Goal: Check status: Check status

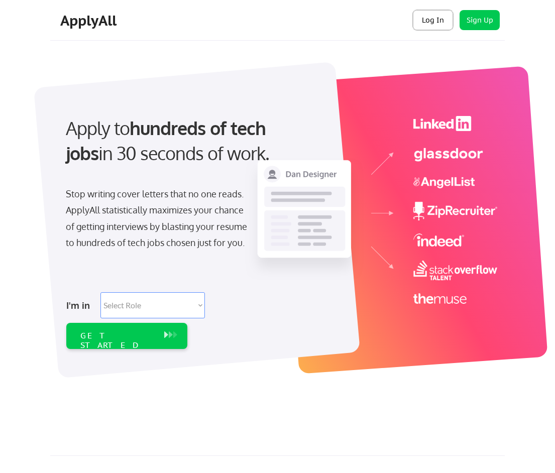
click at [427, 21] on button "Log In" at bounding box center [433, 20] width 40 height 20
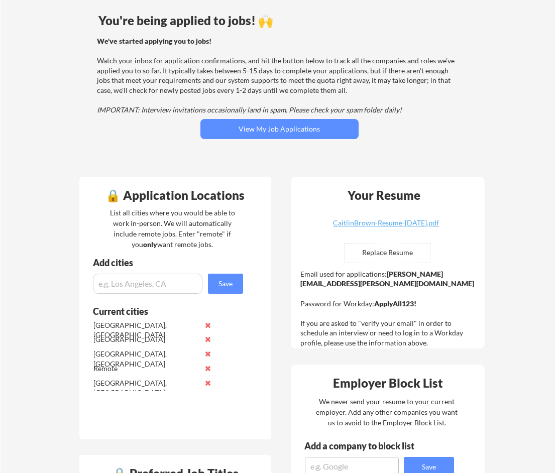
scroll to position [151, 0]
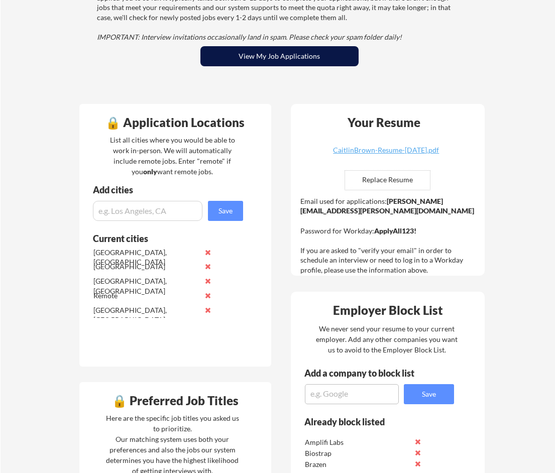
click at [331, 57] on button "View My Job Applications" at bounding box center [279, 56] width 158 height 20
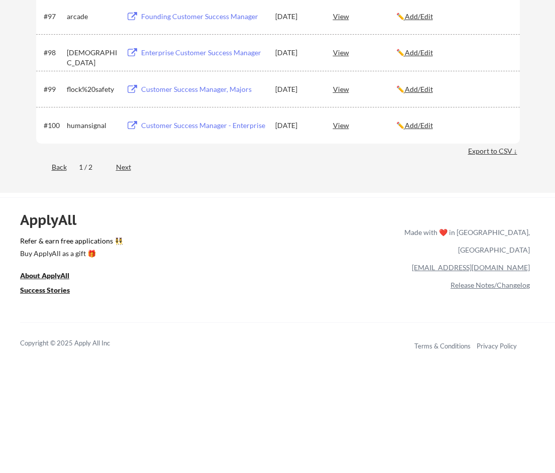
scroll to position [4071, 0]
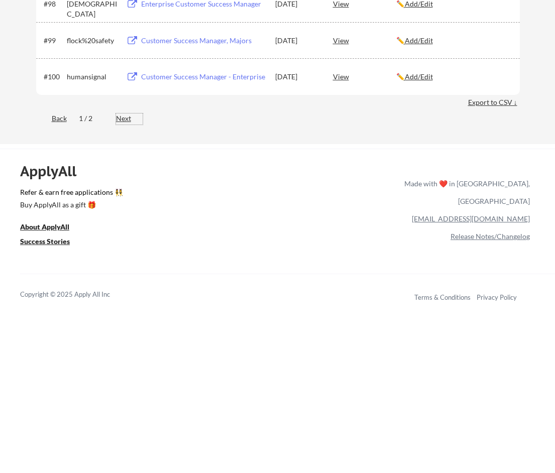
click at [123, 124] on div "Next" at bounding box center [129, 119] width 27 height 11
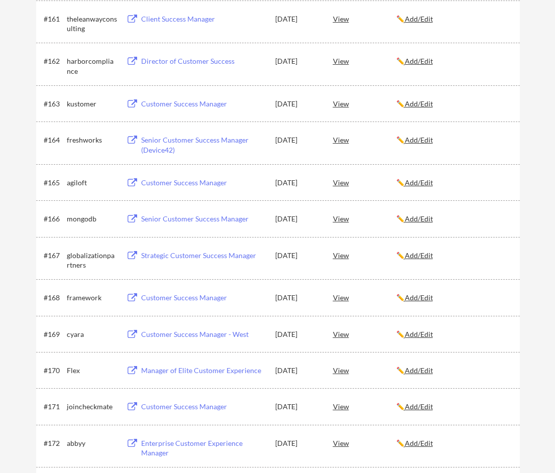
scroll to position [2045, 0]
